Goal: Task Accomplishment & Management: Manage account settings

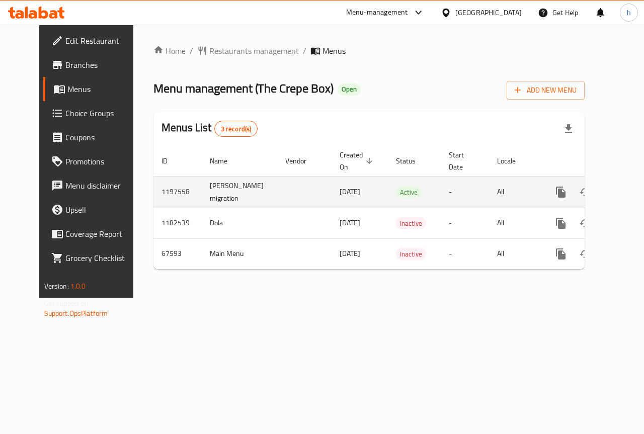
click at [226, 192] on td "[PERSON_NAME] migration" at bounding box center [239, 192] width 75 height 32
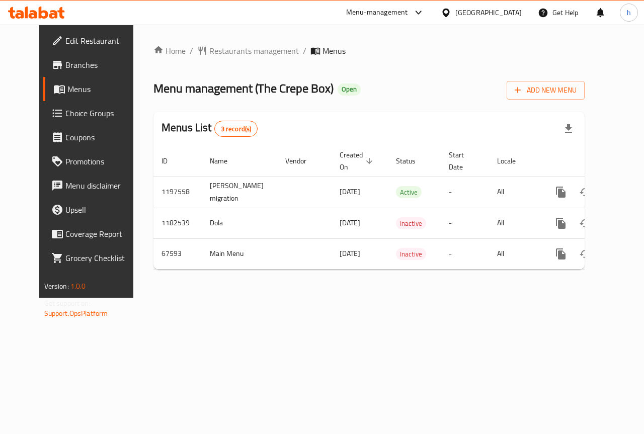
click at [65, 111] on span "Choice Groups" at bounding box center [101, 113] width 73 height 12
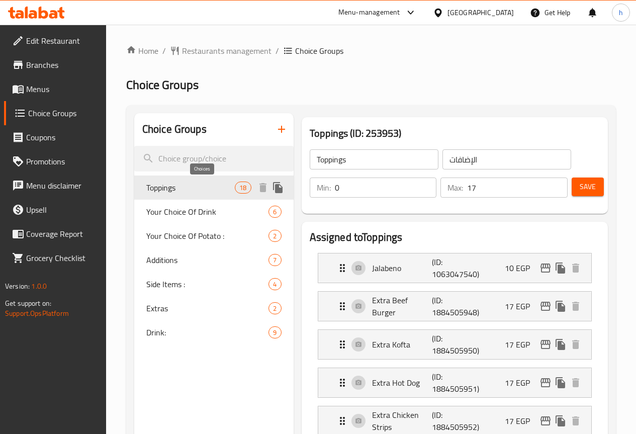
scroll to position [50, 0]
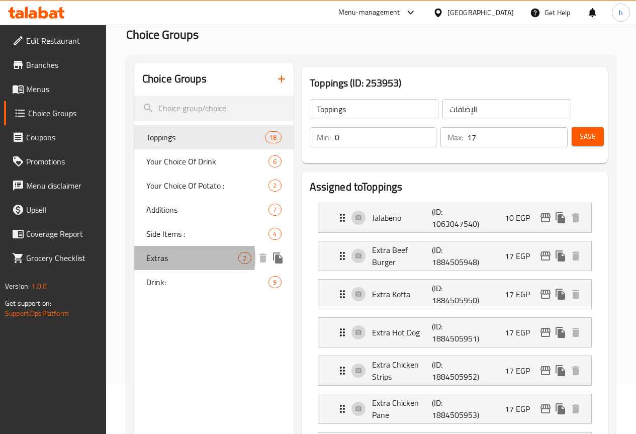
click at [180, 258] on span "Extras" at bounding box center [192, 258] width 93 height 12
type input "Extras"
type input "2"
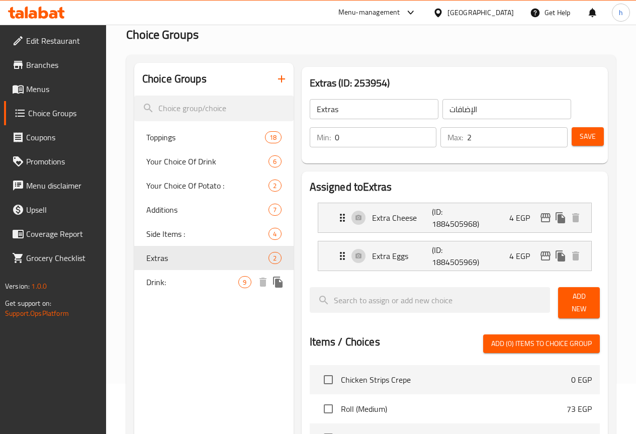
click at [186, 284] on span "Drink:" at bounding box center [192, 282] width 93 height 12
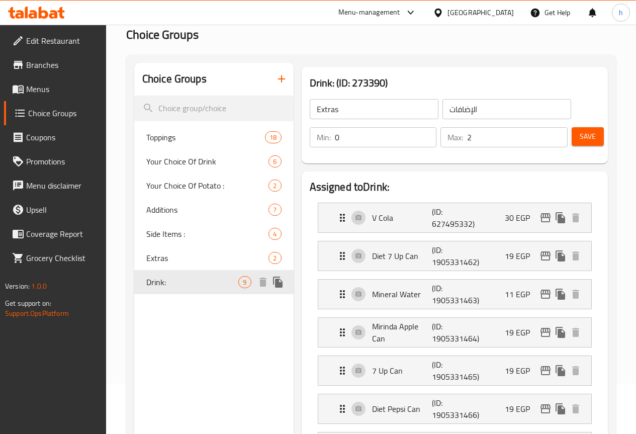
type input "Drink:"
type input "المشروب:"
type input "8"
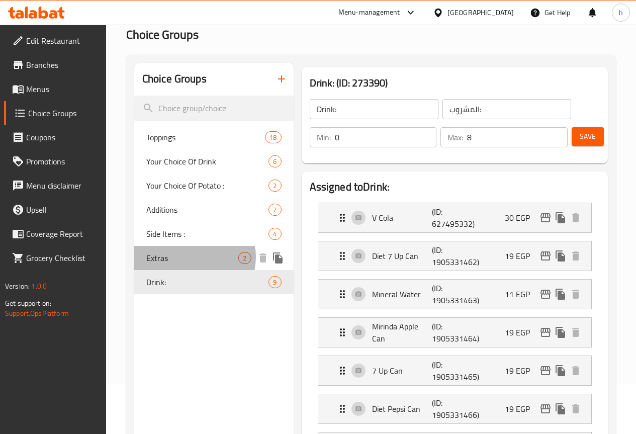
click at [192, 258] on span "Extras" at bounding box center [192, 258] width 93 height 12
type input "Extras"
type input "الإضافات"
type input "2"
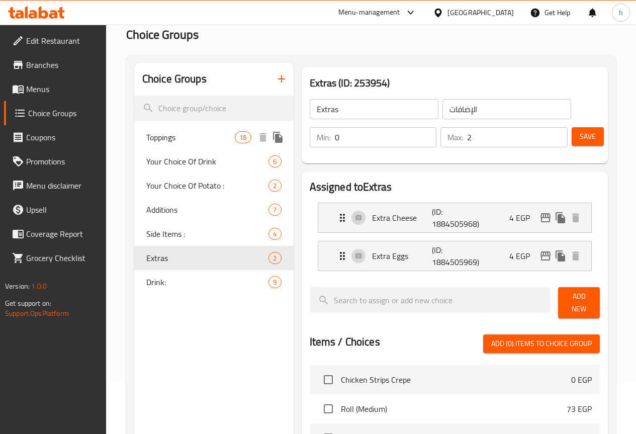
drag, startPoint x: 166, startPoint y: 130, endPoint x: 165, endPoint y: 141, distance: 11.6
click at [166, 131] on span "Toppings" at bounding box center [190, 137] width 89 height 12
type input "Toppings"
type input "17"
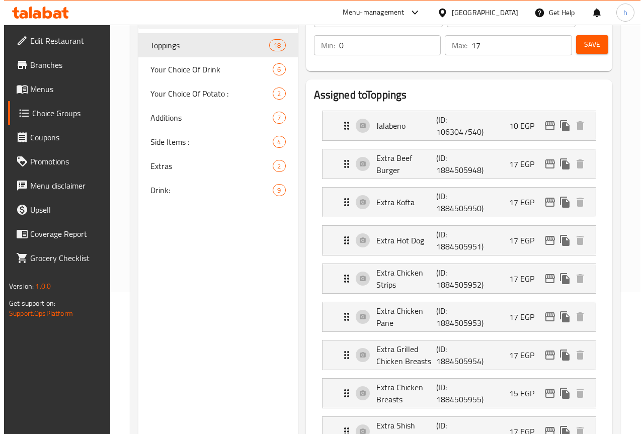
scroll to position [0, 0]
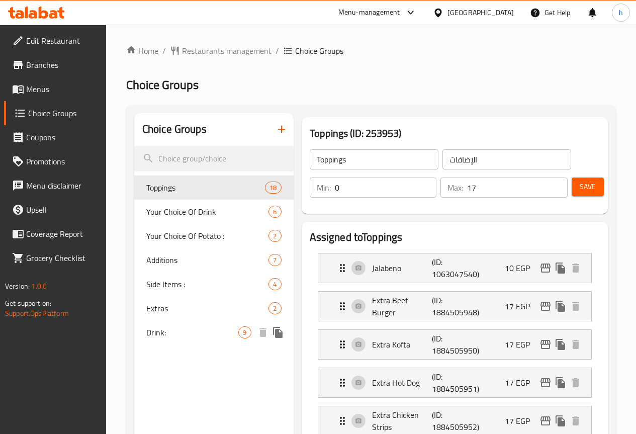
click at [170, 330] on span "Drink:" at bounding box center [192, 332] width 93 height 12
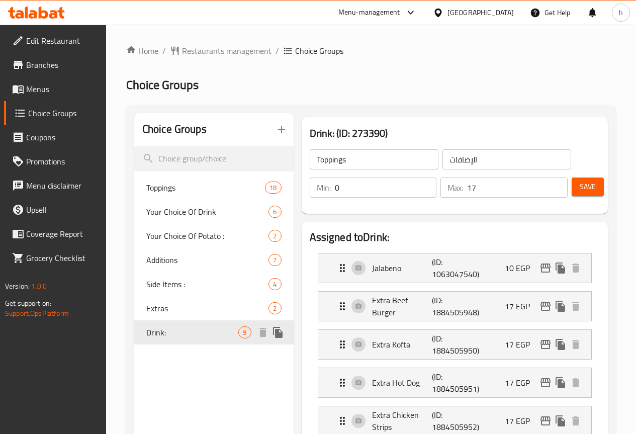
type input "Drink:"
type input "المشروب:"
type input "8"
click at [206, 47] on span "Restaurants management" at bounding box center [227, 51] width 90 height 12
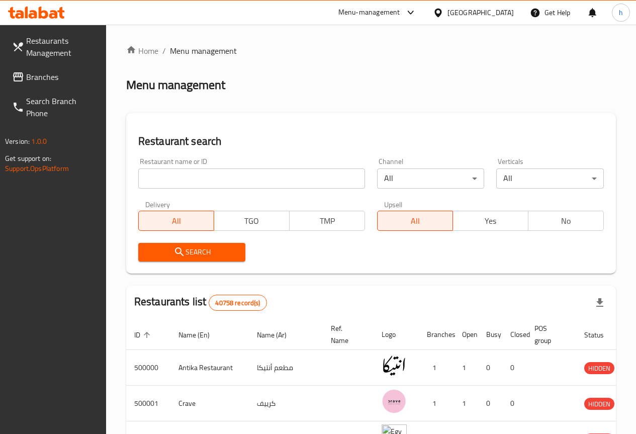
click at [67, 80] on span "Branches" at bounding box center [62, 77] width 72 height 12
